Goal: Task Accomplishment & Management: Manage account settings

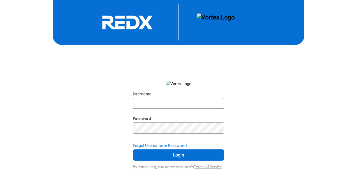
click at [161, 104] on input "Username" at bounding box center [178, 103] width 90 height 10
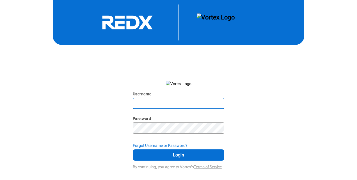
type input "[PERSON_NAME][EMAIL_ADDRESS][DOMAIN_NAME]"
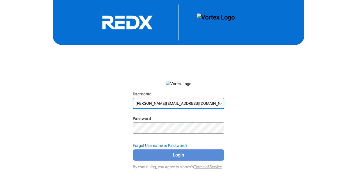
click at [175, 154] on span "Login" at bounding box center [179, 155] width 78 height 7
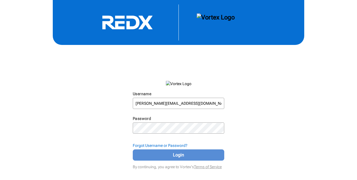
click at [197, 155] on span "Login" at bounding box center [179, 155] width 78 height 7
click at [163, 156] on span "Login" at bounding box center [179, 155] width 78 height 7
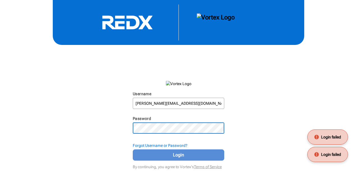
click at [174, 153] on span "Login" at bounding box center [179, 155] width 78 height 7
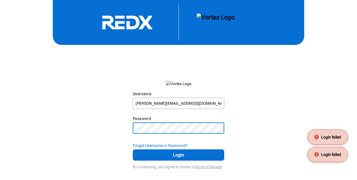
click at [126, 127] on div "Username [PERSON_NAME][EMAIL_ADDRESS][DOMAIN_NAME] N/A Password N/A Forgot User…" at bounding box center [178, 85] width 357 height 171
click at [133, 149] on button "Login" at bounding box center [179, 154] width 92 height 11
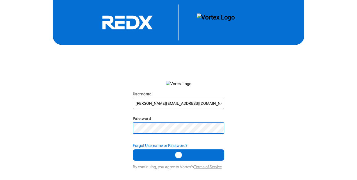
click at [108, 127] on div "Username [PERSON_NAME][EMAIL_ADDRESS][DOMAIN_NAME] N/A Password N/A Forgot User…" at bounding box center [178, 85] width 357 height 171
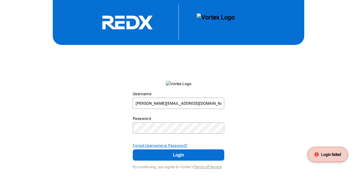
click at [182, 147] on strong "Forgot Username or Password?" at bounding box center [160, 145] width 55 height 4
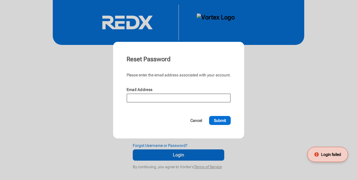
click at [176, 100] on input "Email Address" at bounding box center [178, 98] width 103 height 8
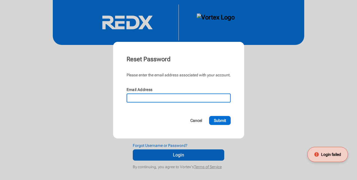
type input "[PERSON_NAME][EMAIL_ADDRESS][DOMAIN_NAME]"
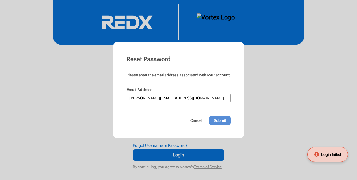
click at [221, 124] on button "Submit" at bounding box center [220, 120] width 22 height 9
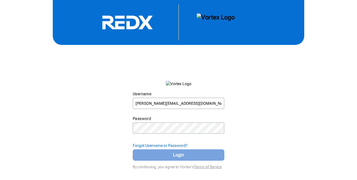
click at [168, 154] on span "Login" at bounding box center [179, 155] width 78 height 7
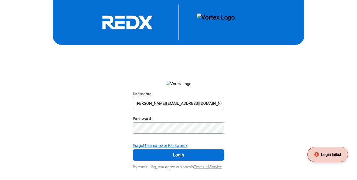
click at [172, 145] on strong "Forgot Username or Password?" at bounding box center [160, 145] width 55 height 4
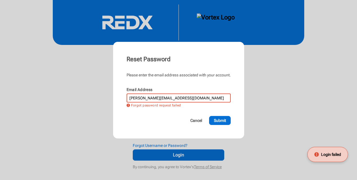
click at [194, 98] on input "[PERSON_NAME][EMAIL_ADDRESS][DOMAIN_NAME]" at bounding box center [178, 98] width 103 height 8
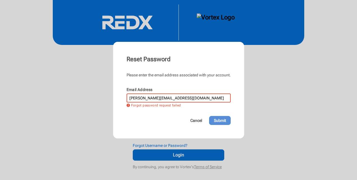
click at [226, 122] on span "Submit" at bounding box center [220, 121] width 12 height 6
